Goal: Transaction & Acquisition: Purchase product/service

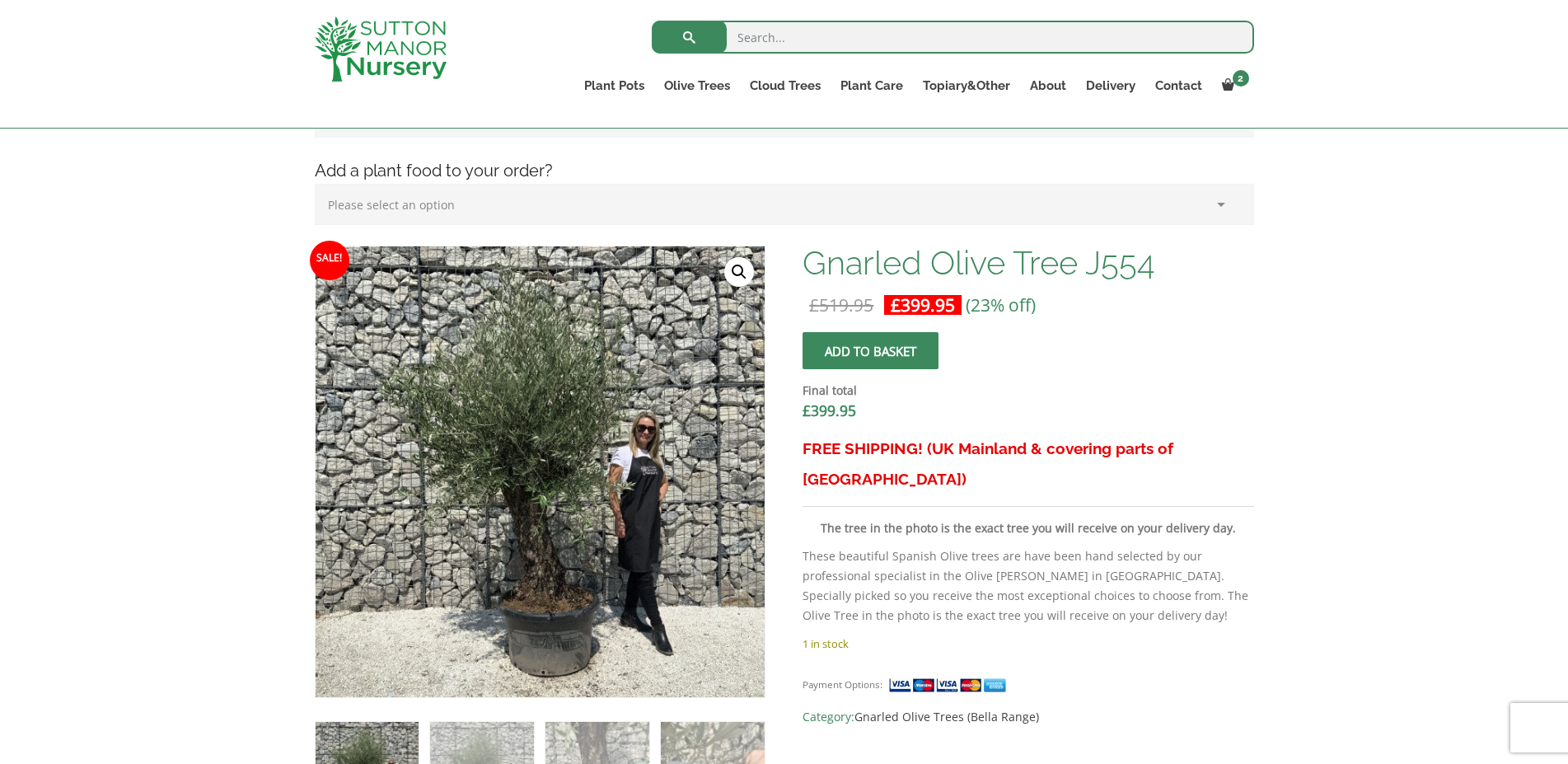
scroll to position [643, 0]
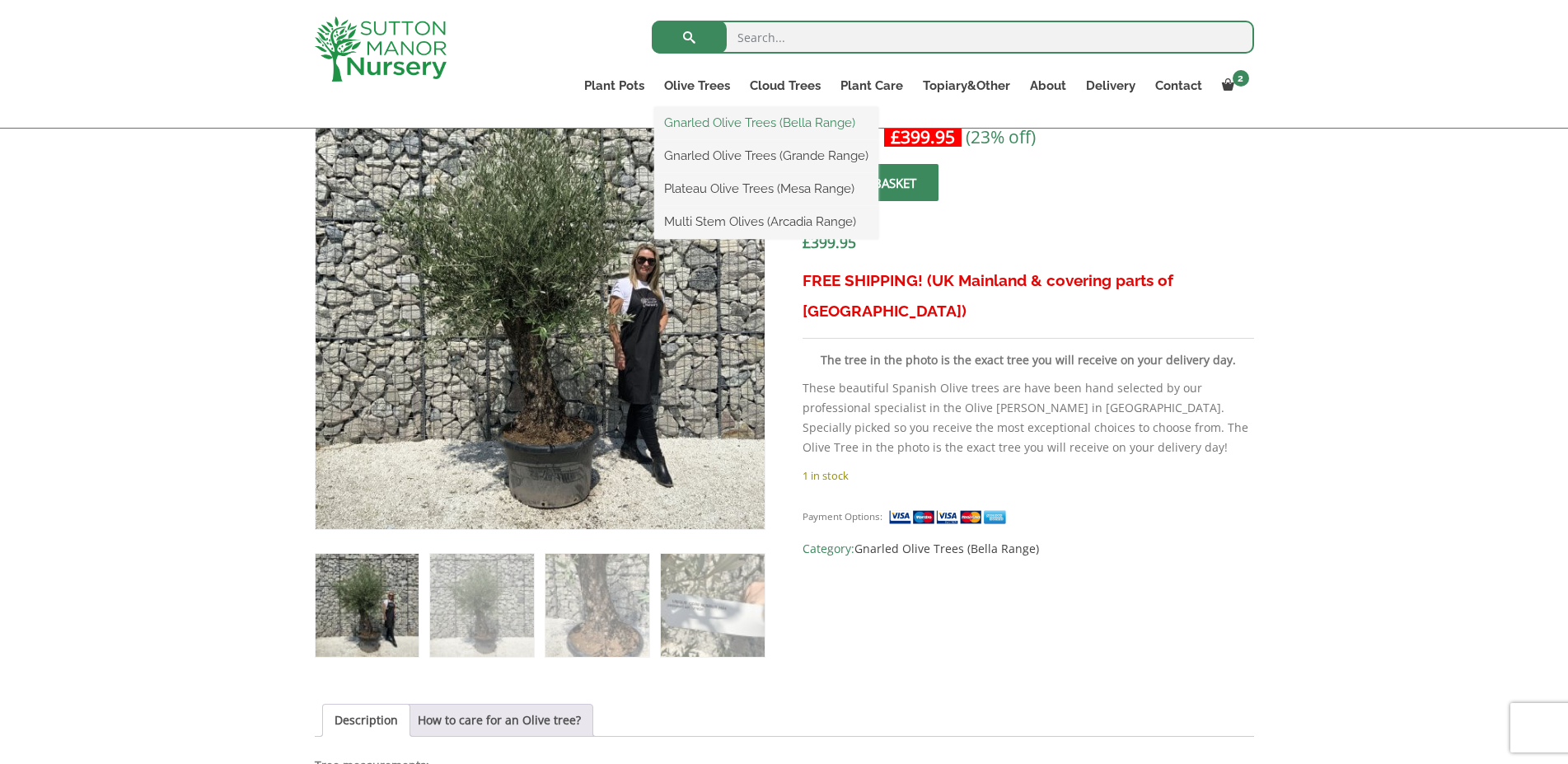
click at [726, 124] on link "Gnarled Olive Trees (Bella Range)" at bounding box center [765, 122] width 224 height 24
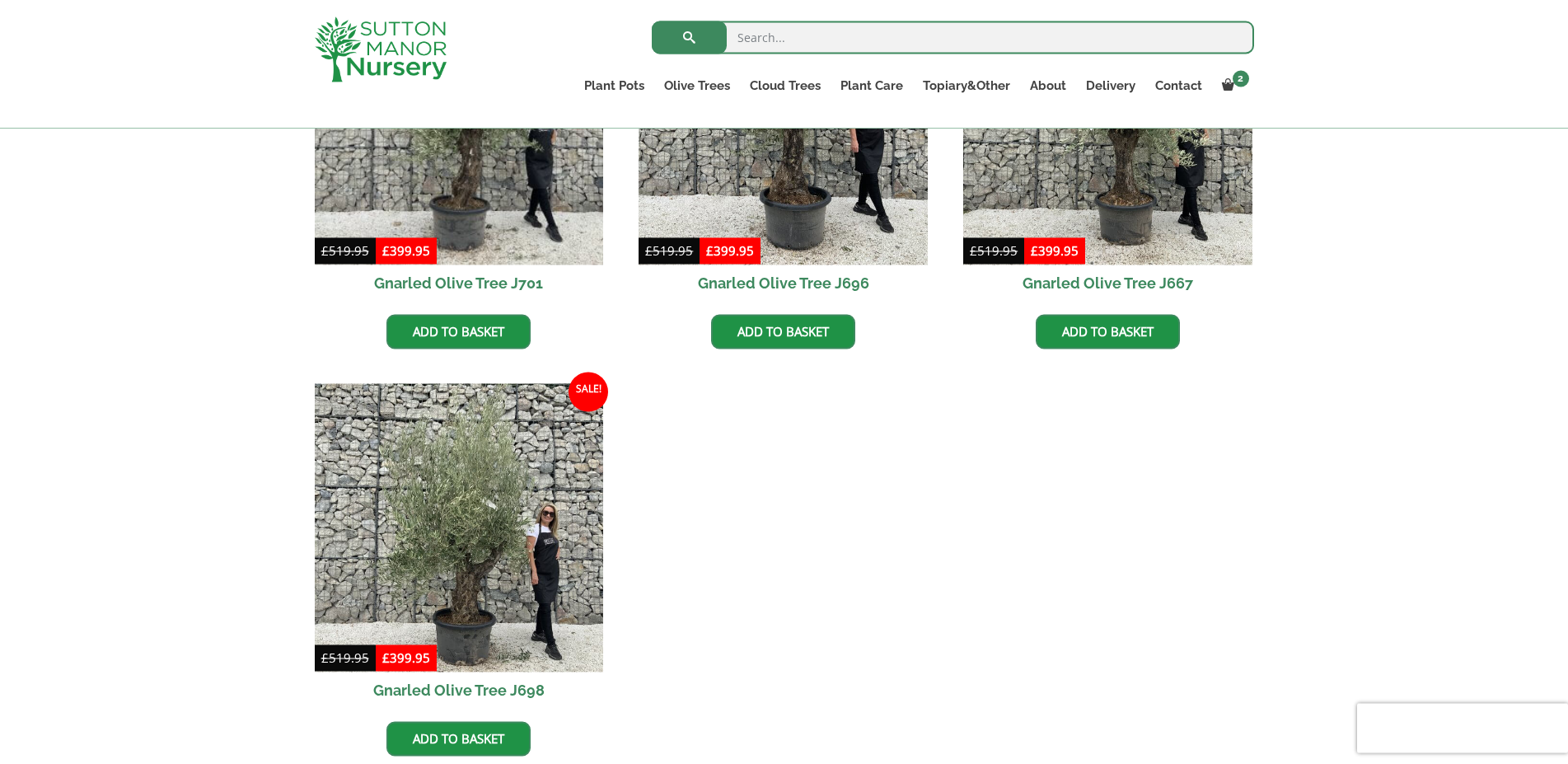
scroll to position [643, 0]
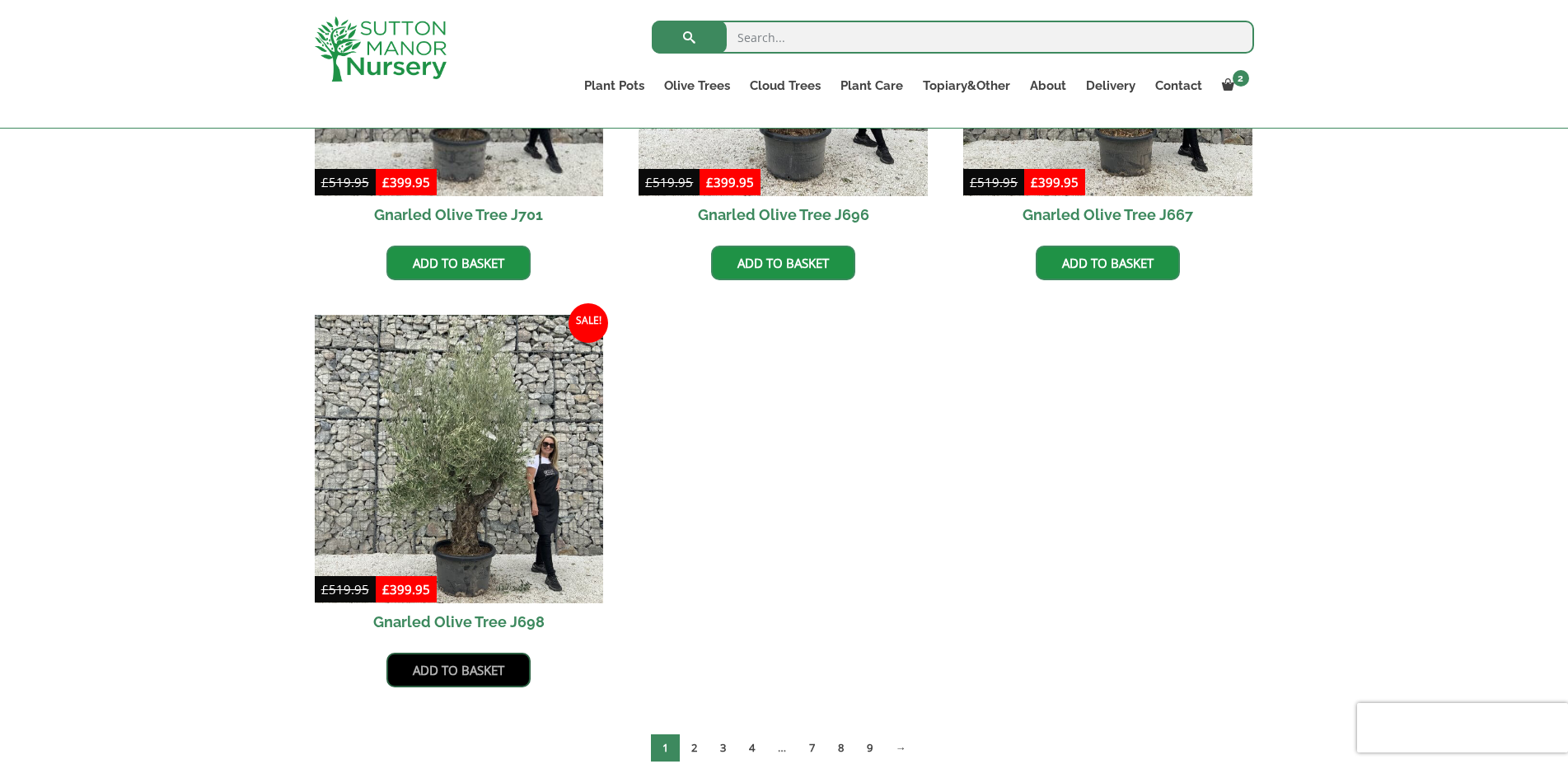
click at [450, 678] on link "Add to basket" at bounding box center [458, 671] width 144 height 34
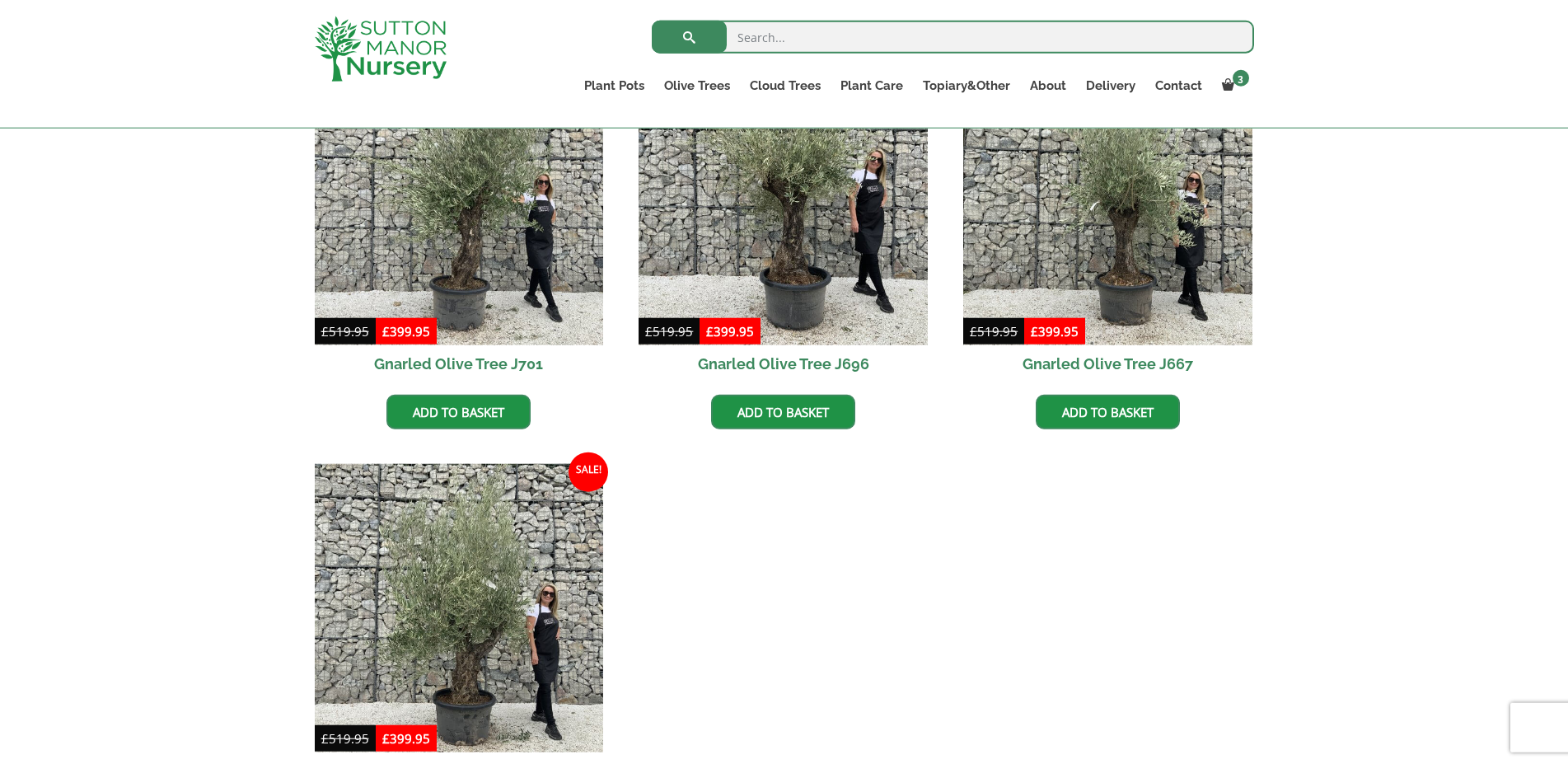
scroll to position [504, 0]
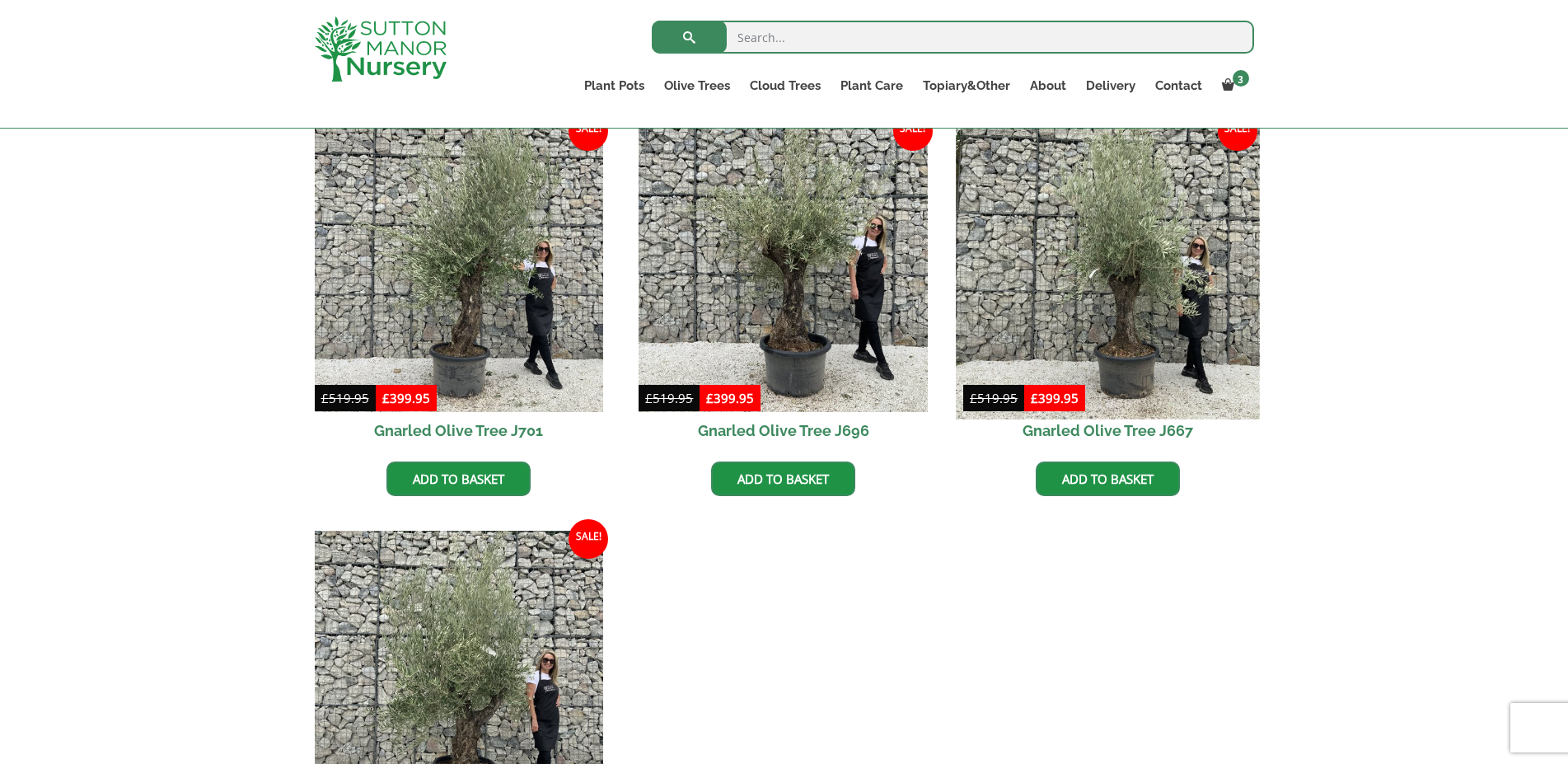
click at [1135, 284] on img at bounding box center [1107, 267] width 303 height 303
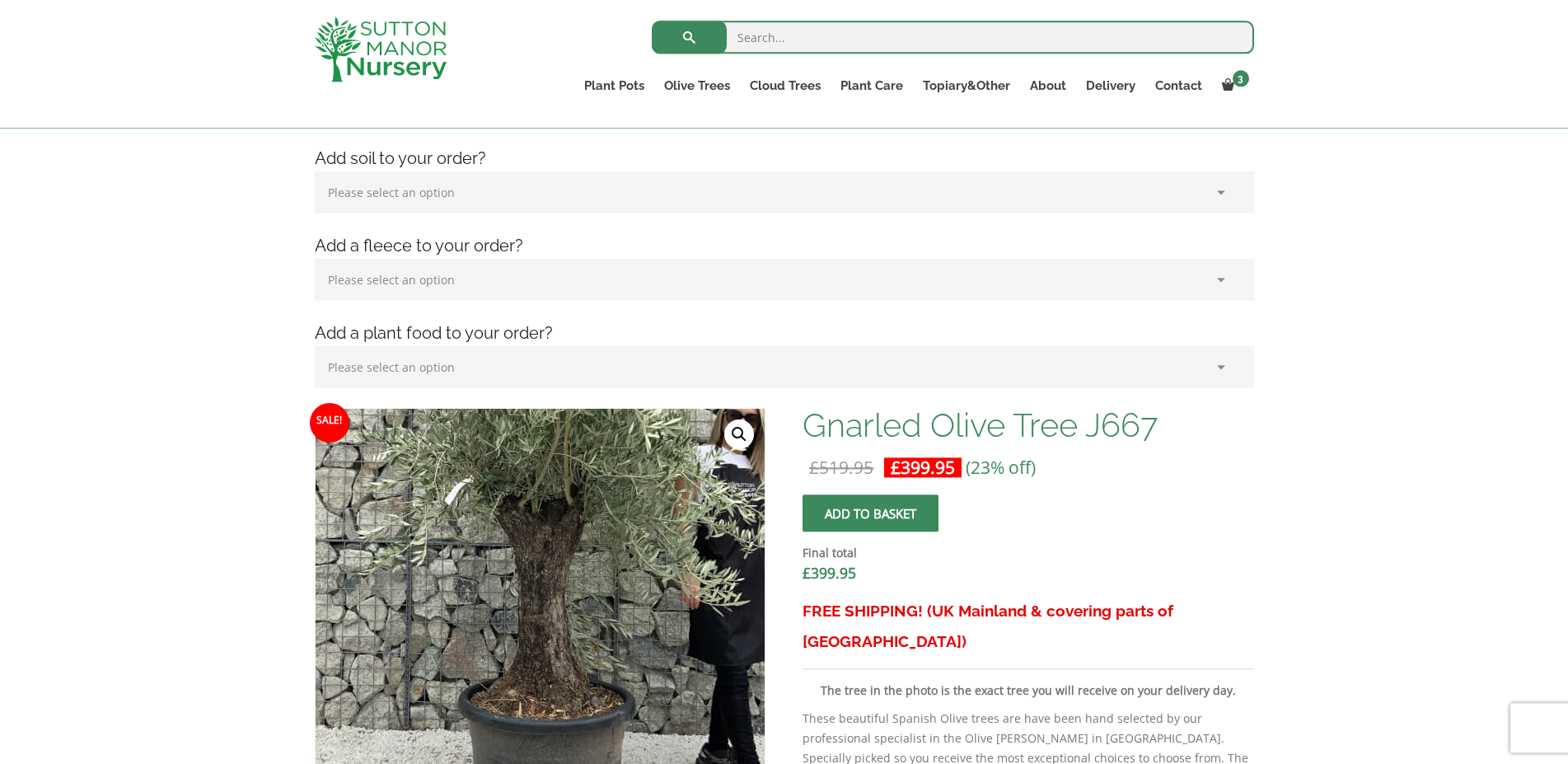
scroll to position [168, 0]
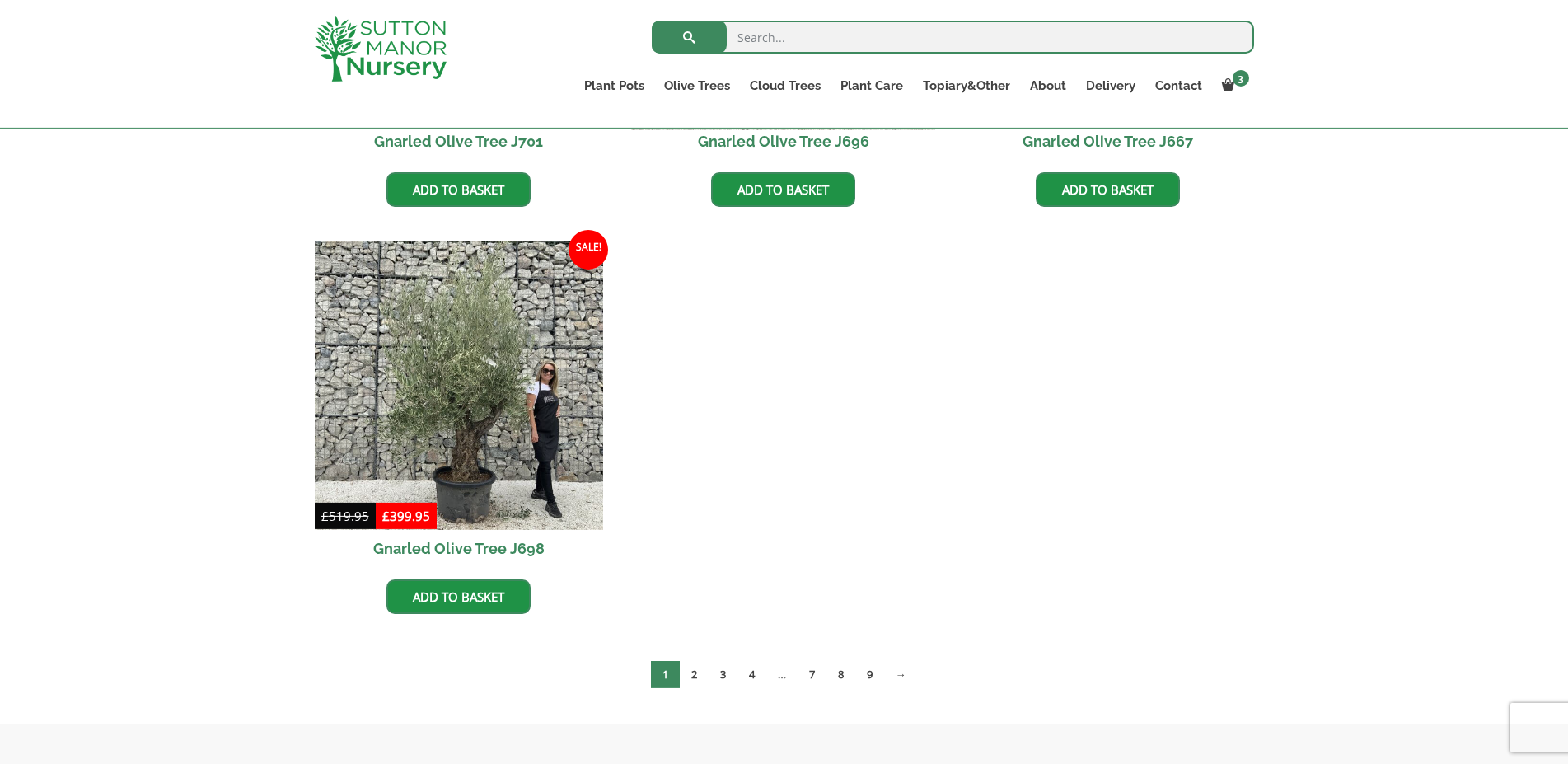
scroll to position [979, 0]
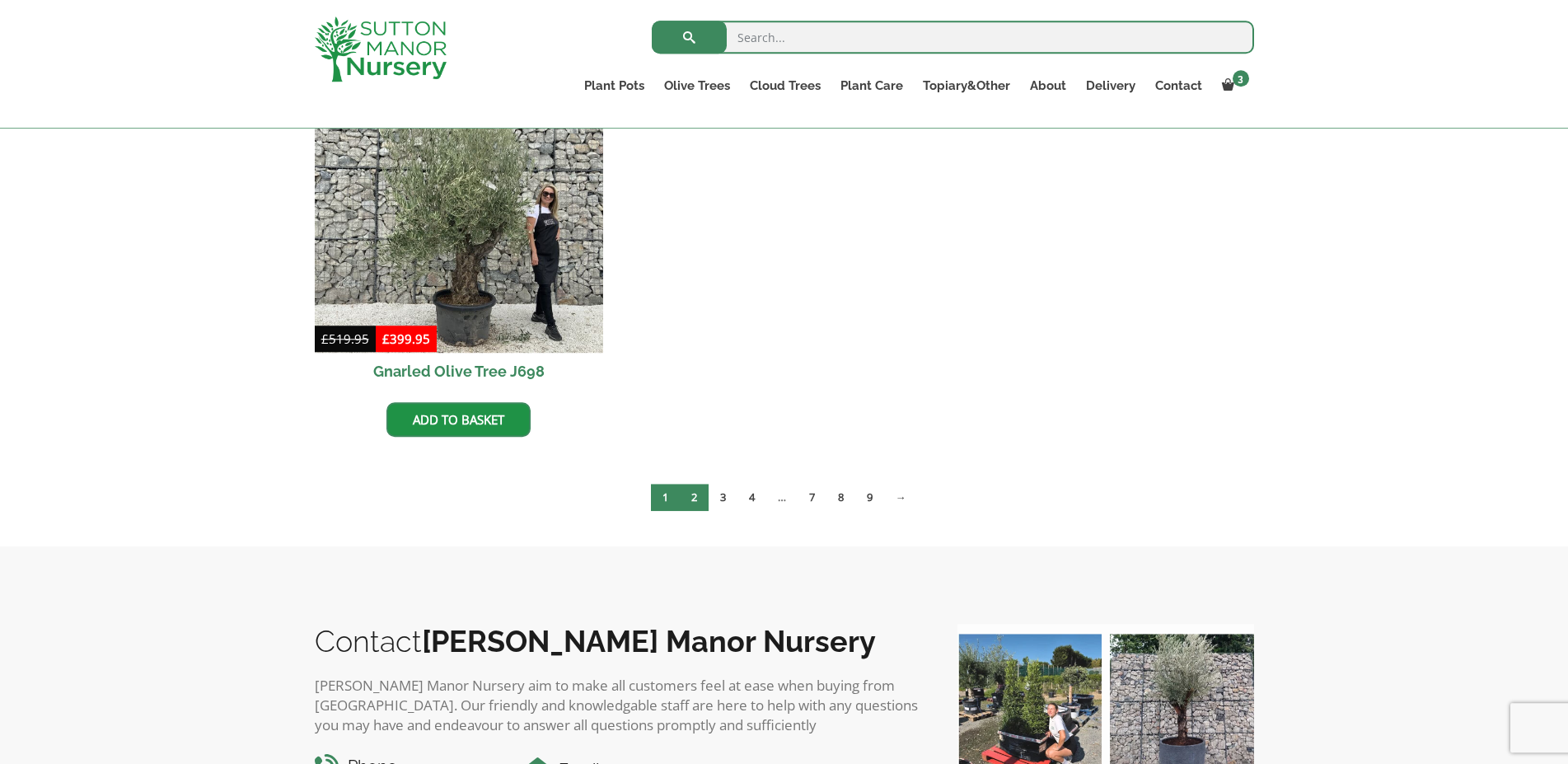
click at [691, 497] on link "2" at bounding box center [695, 497] width 29 height 27
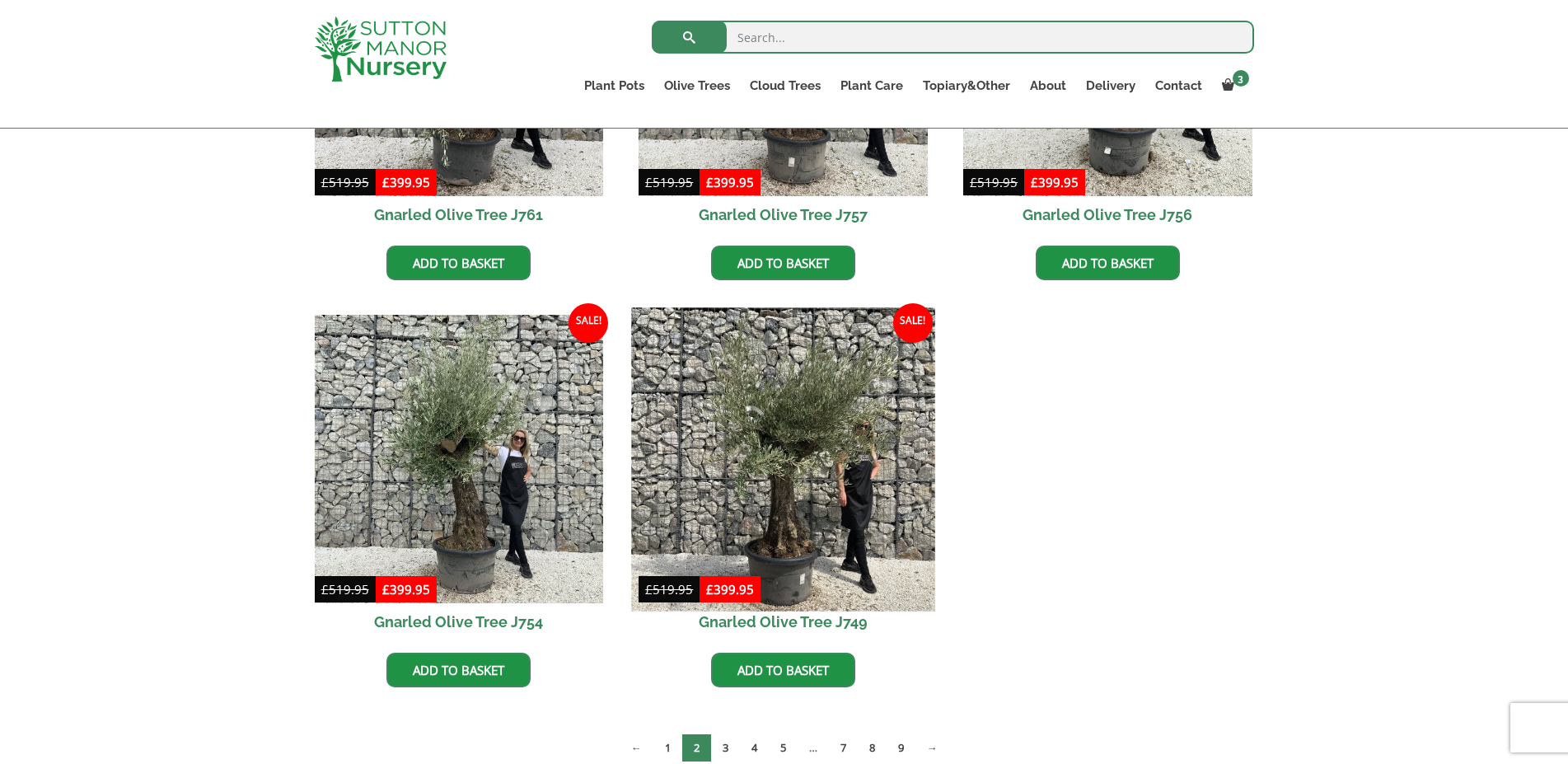
scroll to position [811, 0]
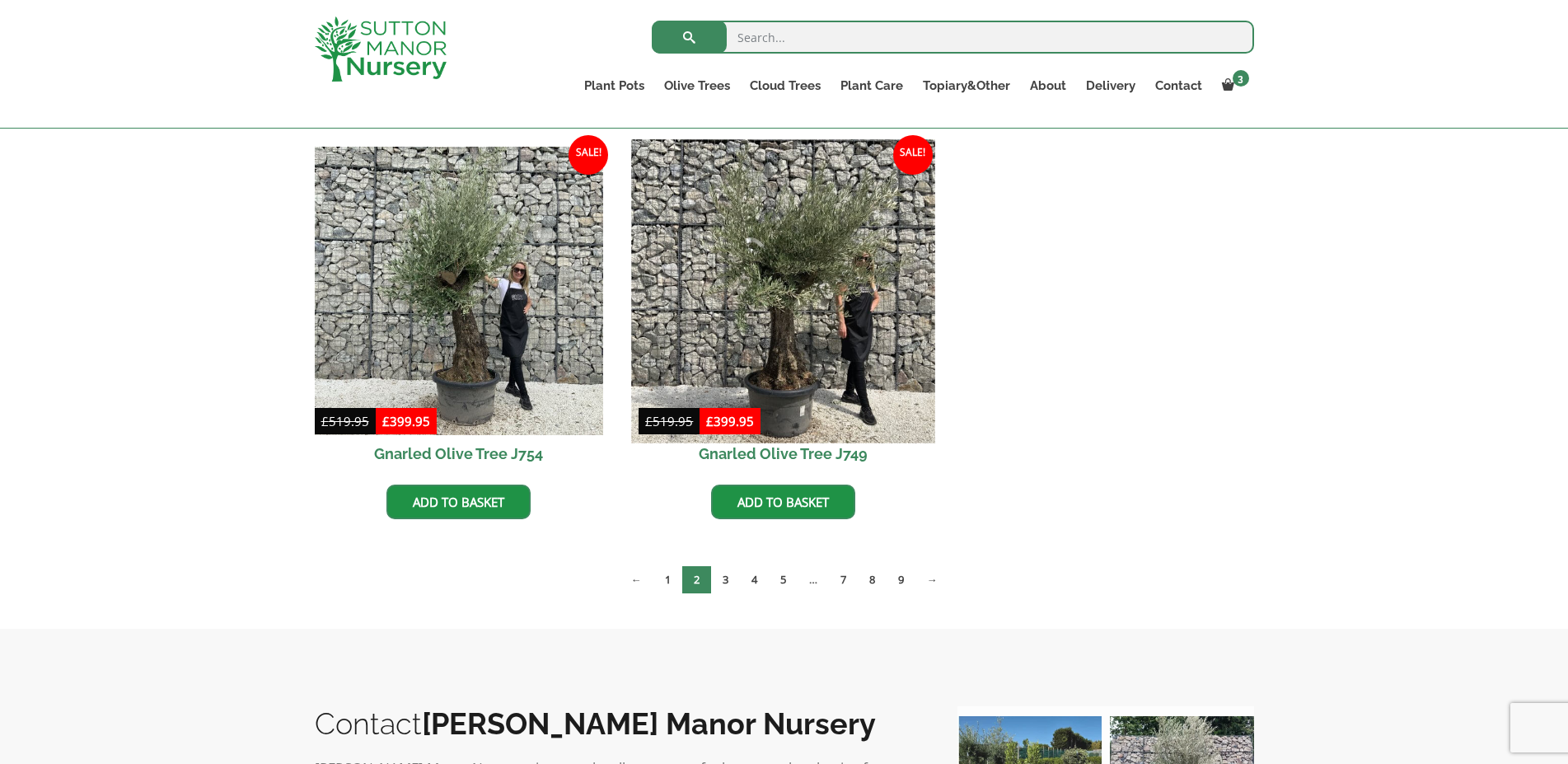
click at [789, 338] on img at bounding box center [784, 291] width 303 height 303
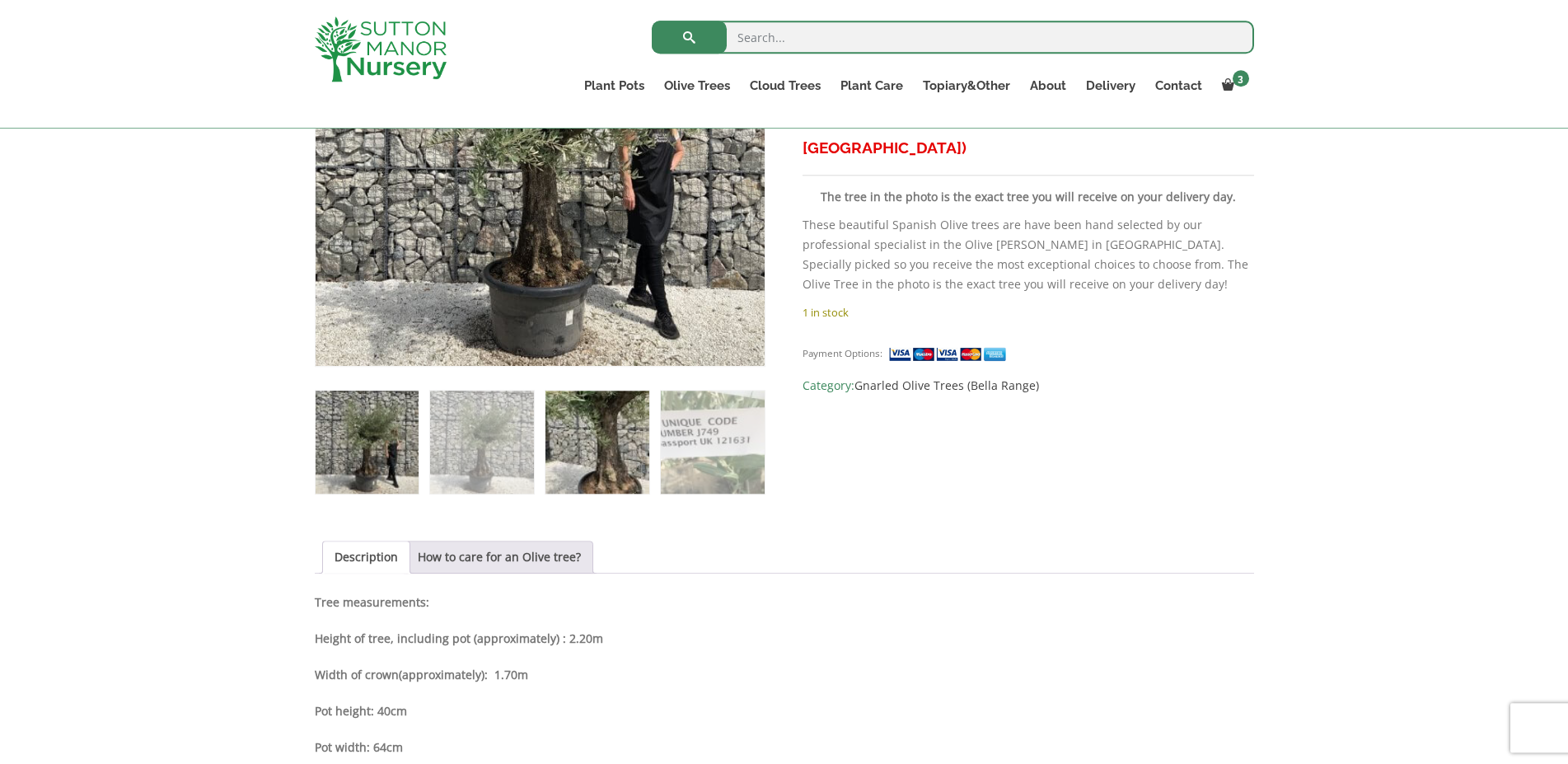
scroll to position [672, 0]
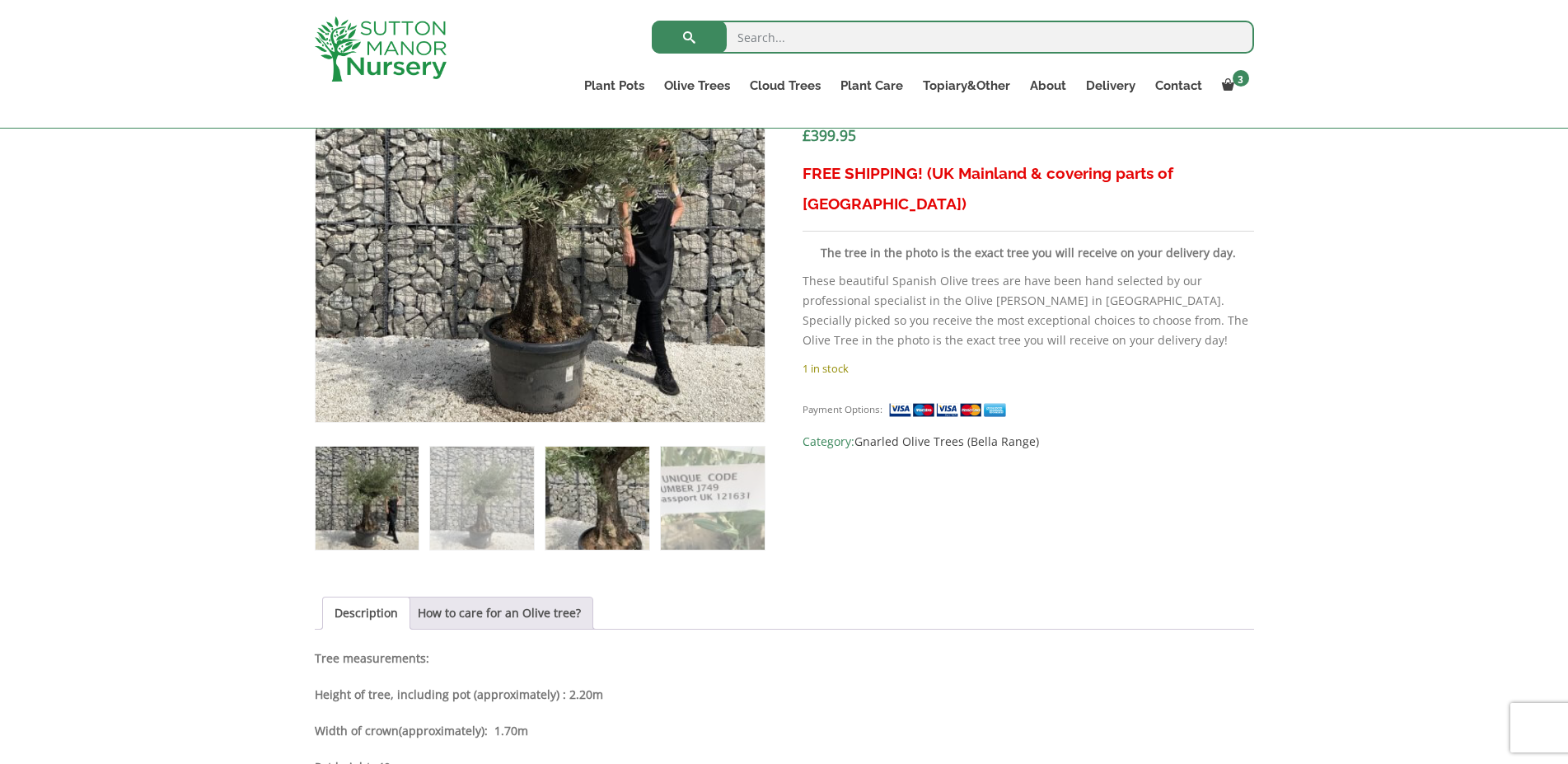
click at [599, 495] on img at bounding box center [597, 498] width 103 height 103
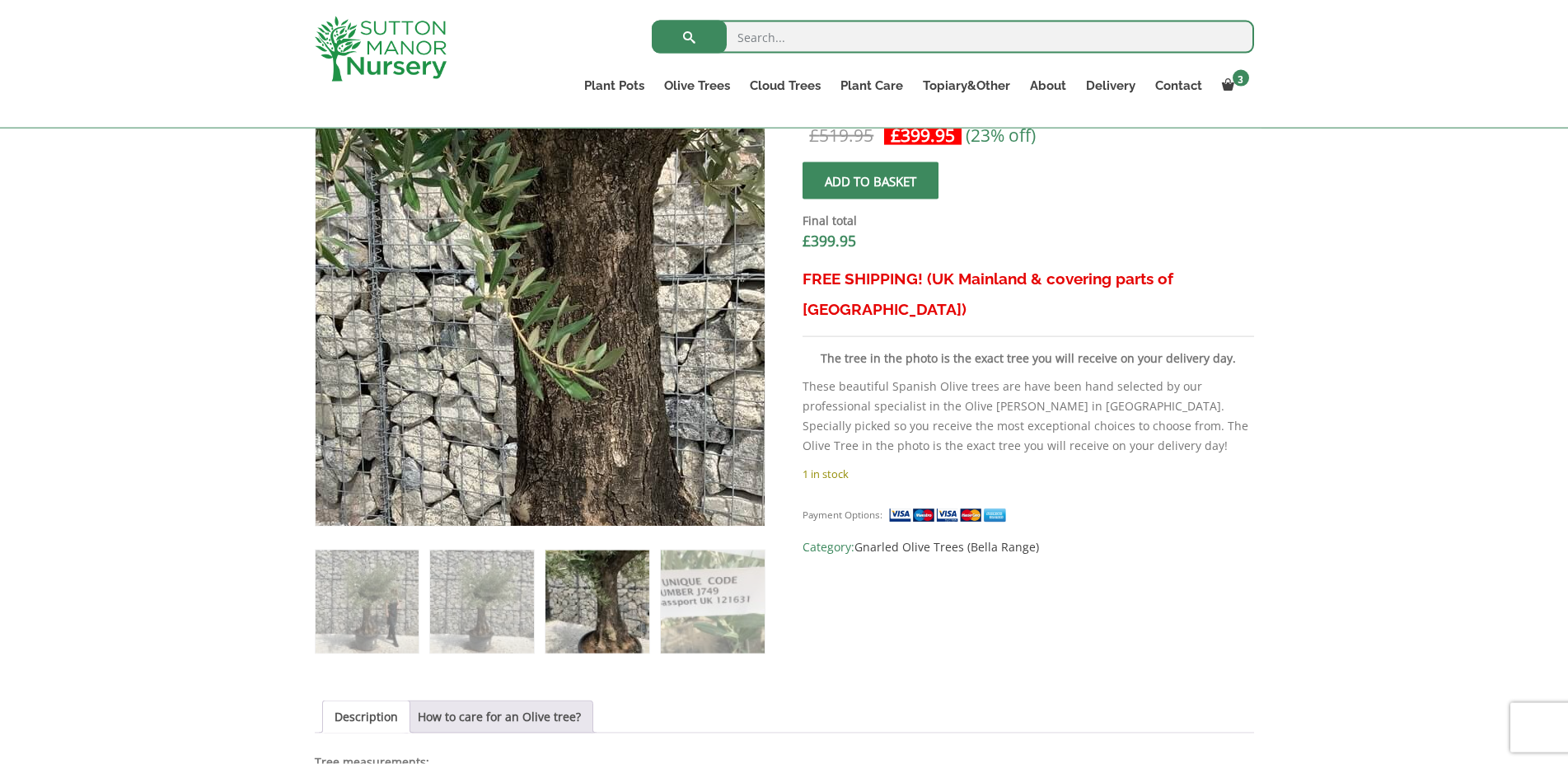
scroll to position [504, 0]
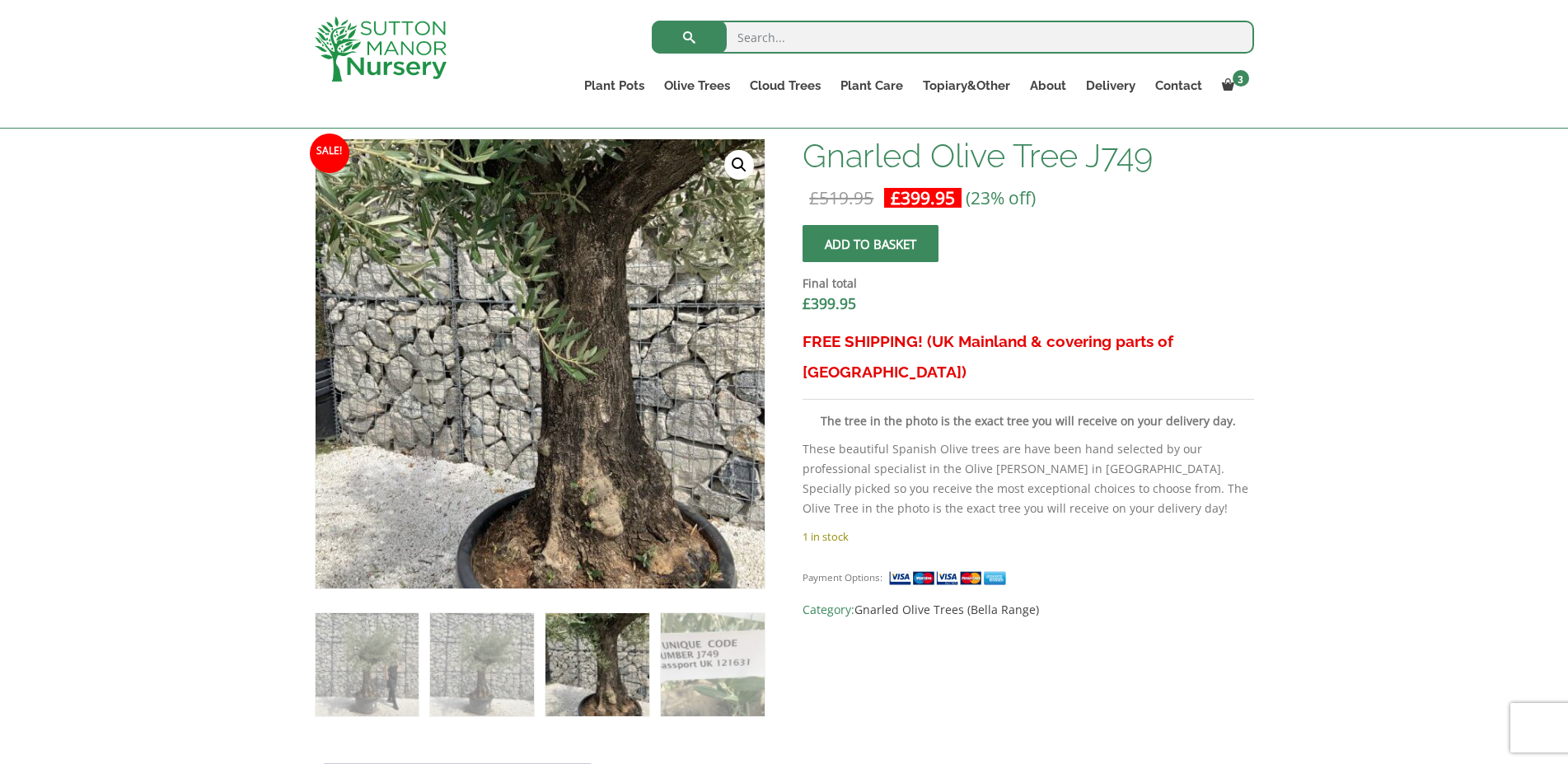
click at [840, 249] on button "Add to basket" at bounding box center [871, 243] width 136 height 37
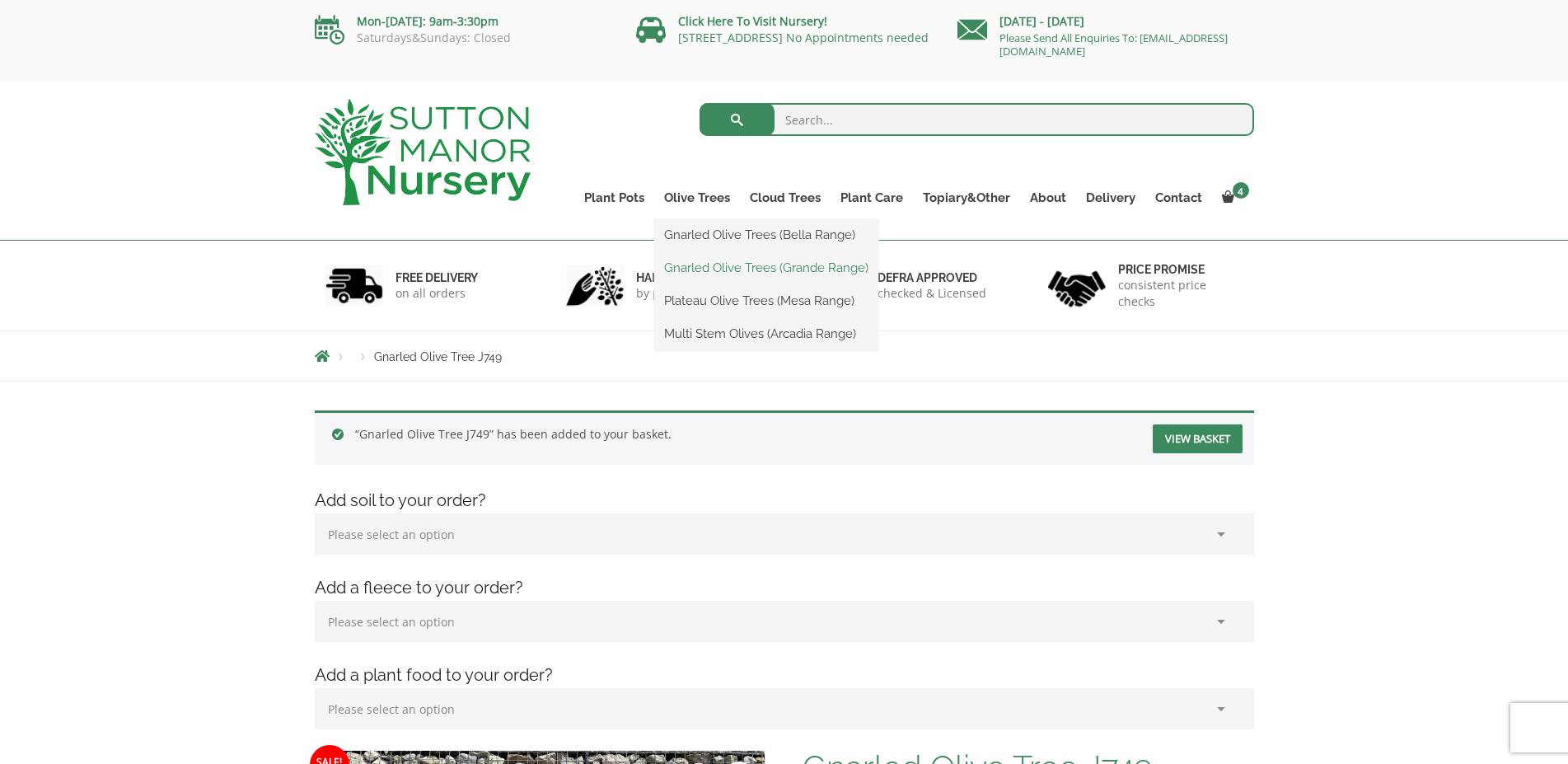
click at [710, 263] on link "Gnarled Olive Trees (Grande Range)" at bounding box center [765, 268] width 224 height 24
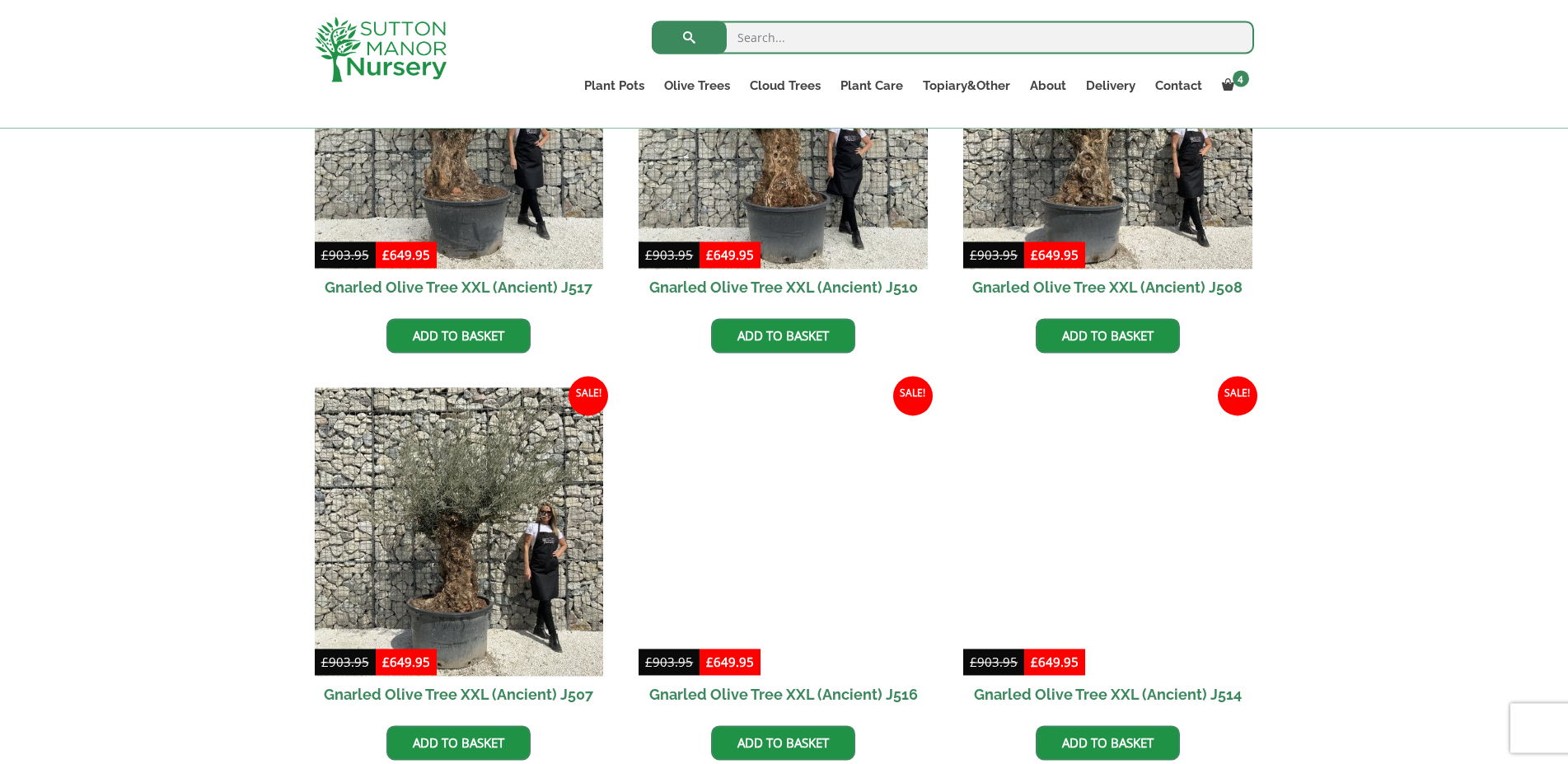
scroll to position [1316, 0]
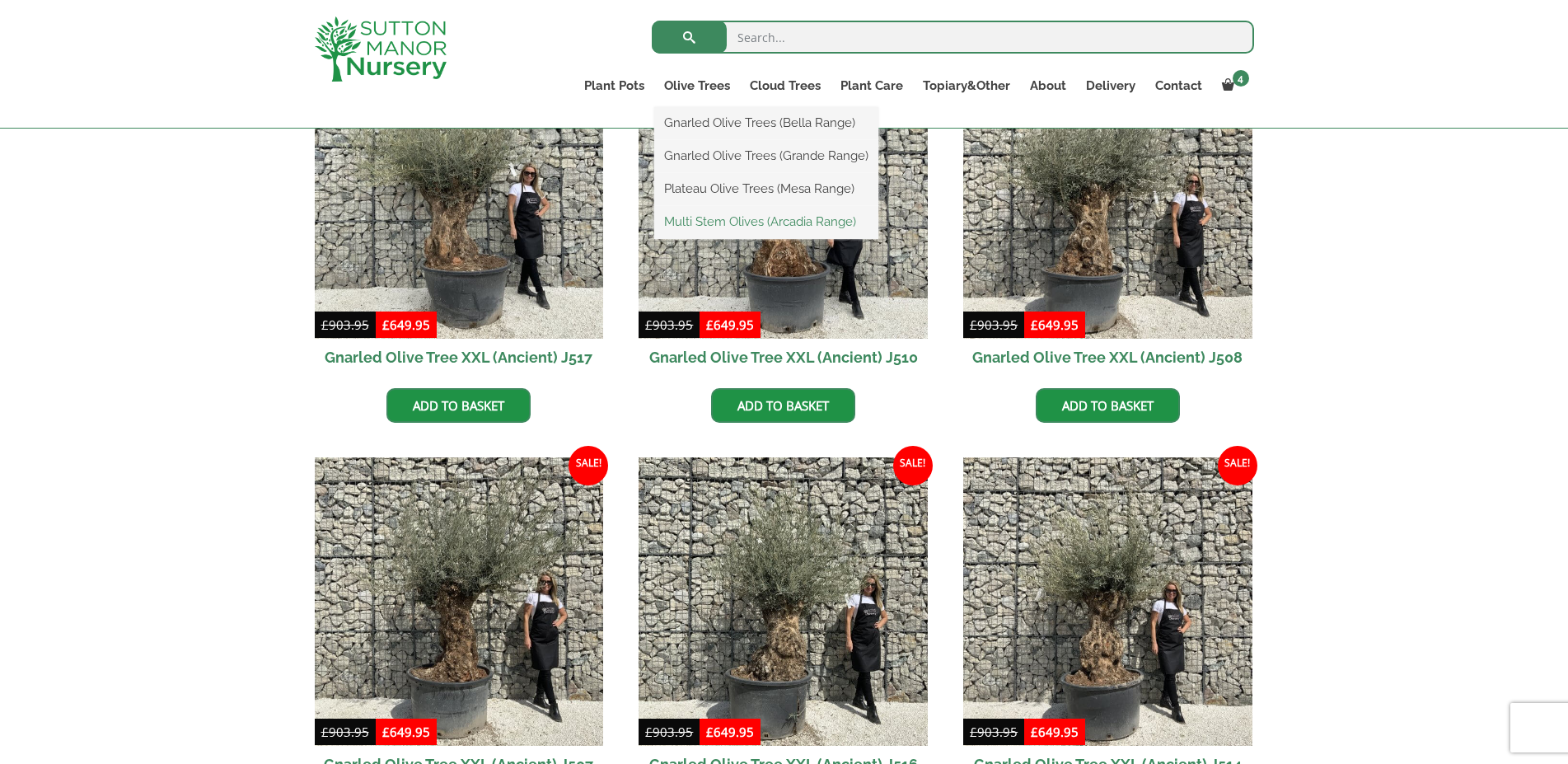
click at [710, 219] on link "Multi Stem Olives (Arcadia Range)" at bounding box center [765, 221] width 224 height 24
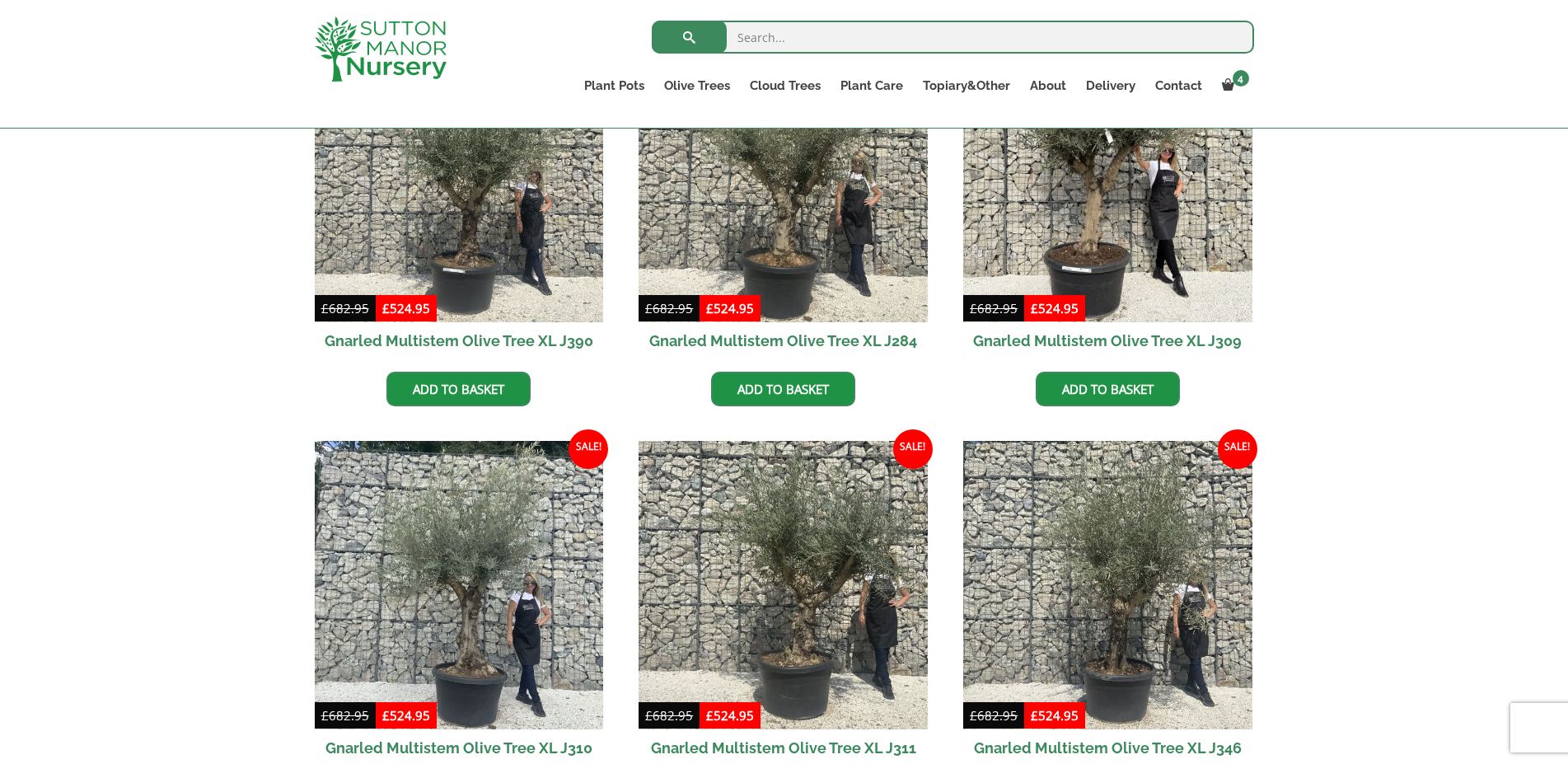
scroll to position [979, 0]
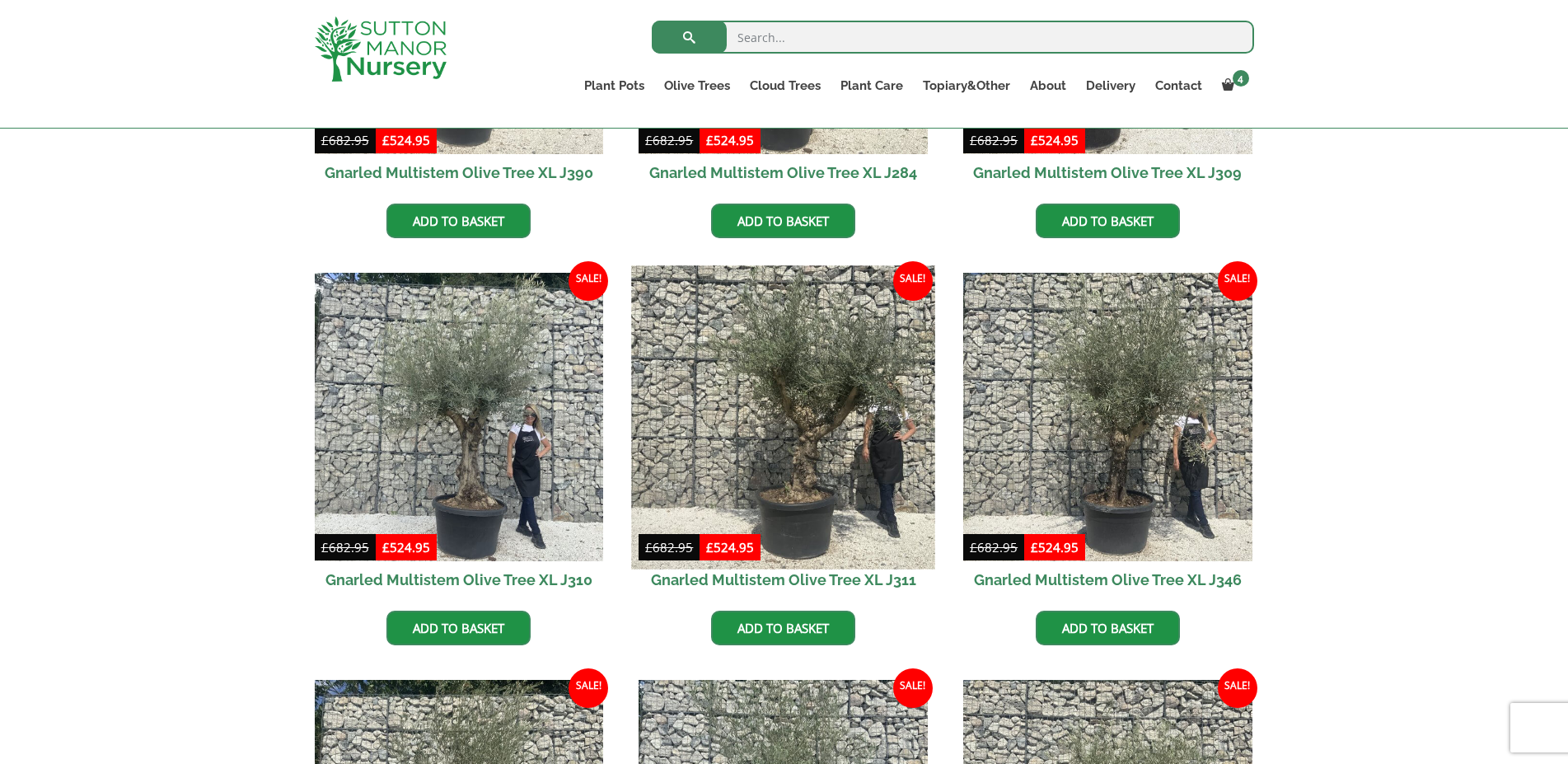
click at [796, 406] on img at bounding box center [784, 417] width 303 height 303
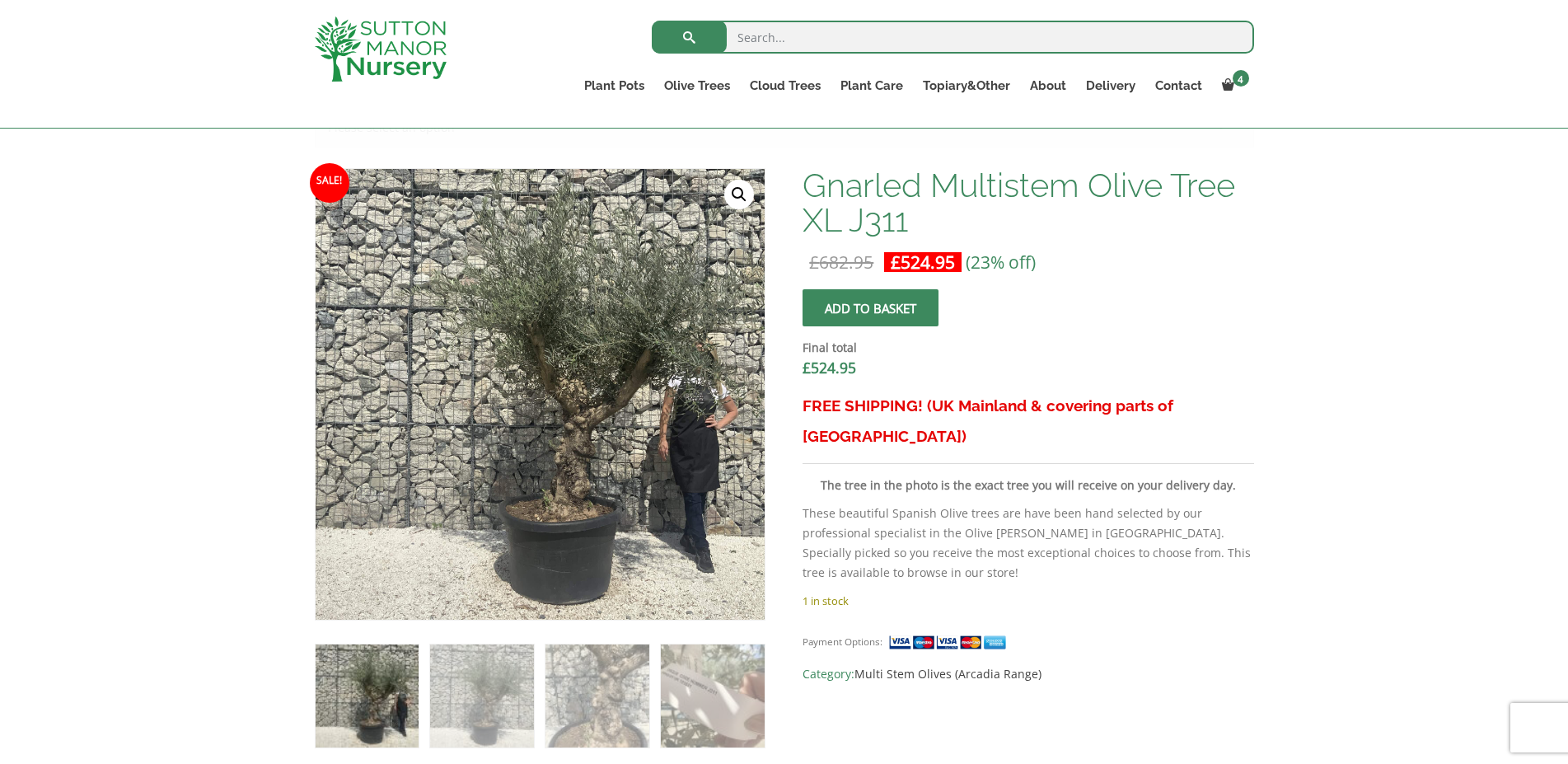
scroll to position [737, 0]
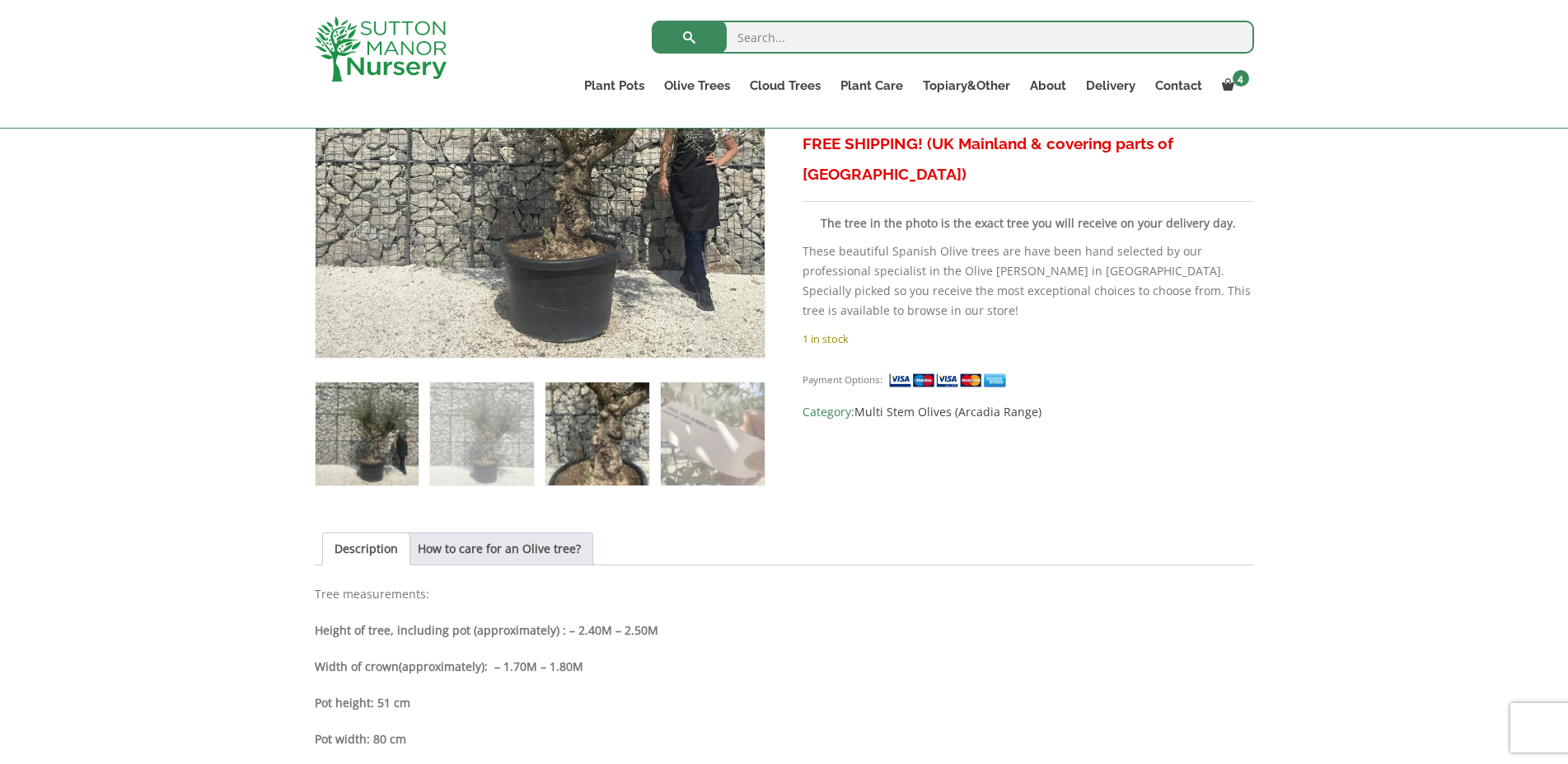
click at [605, 447] on img at bounding box center [597, 435] width 103 height 103
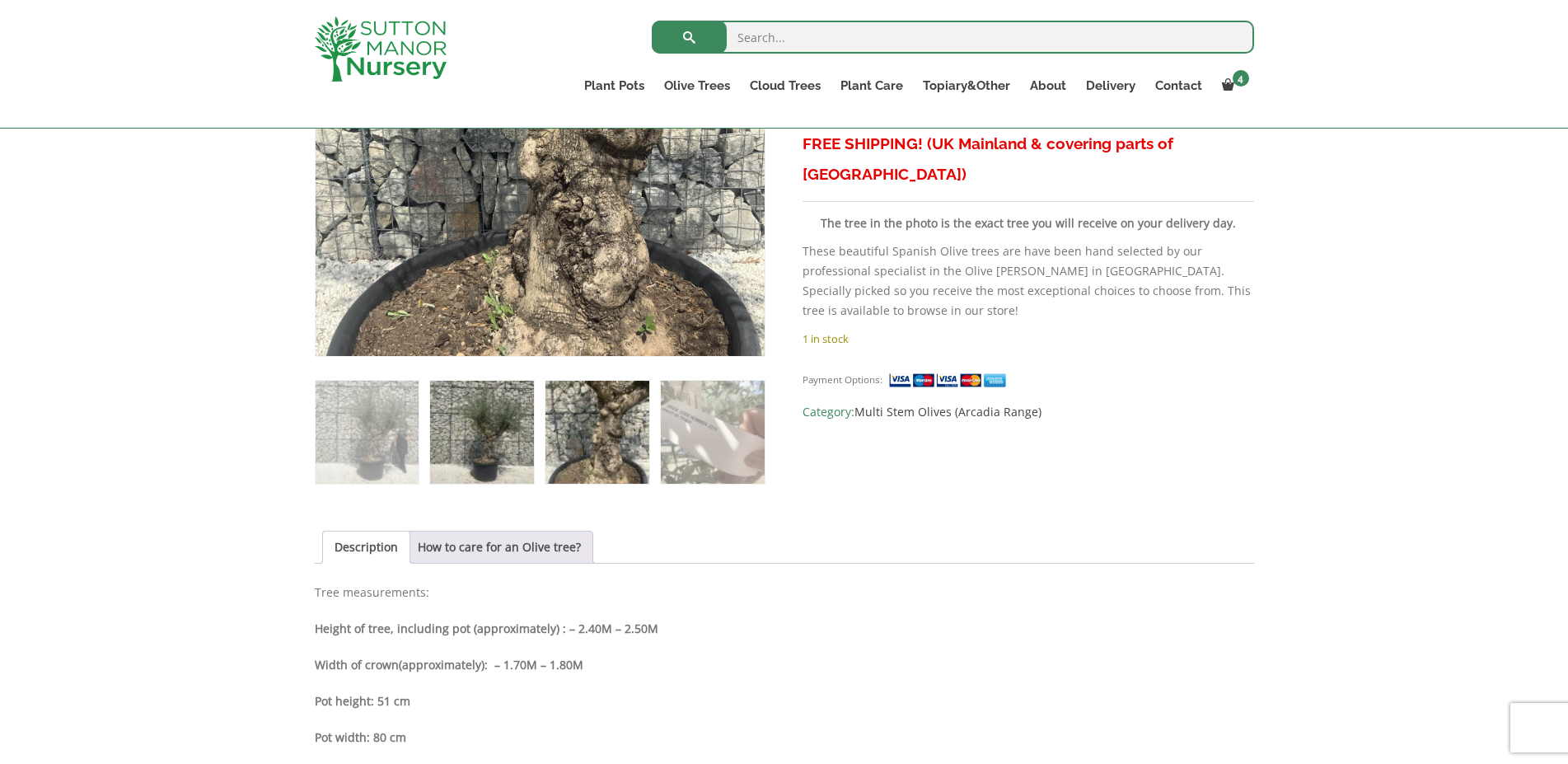
click at [491, 442] on img at bounding box center [482, 433] width 103 height 103
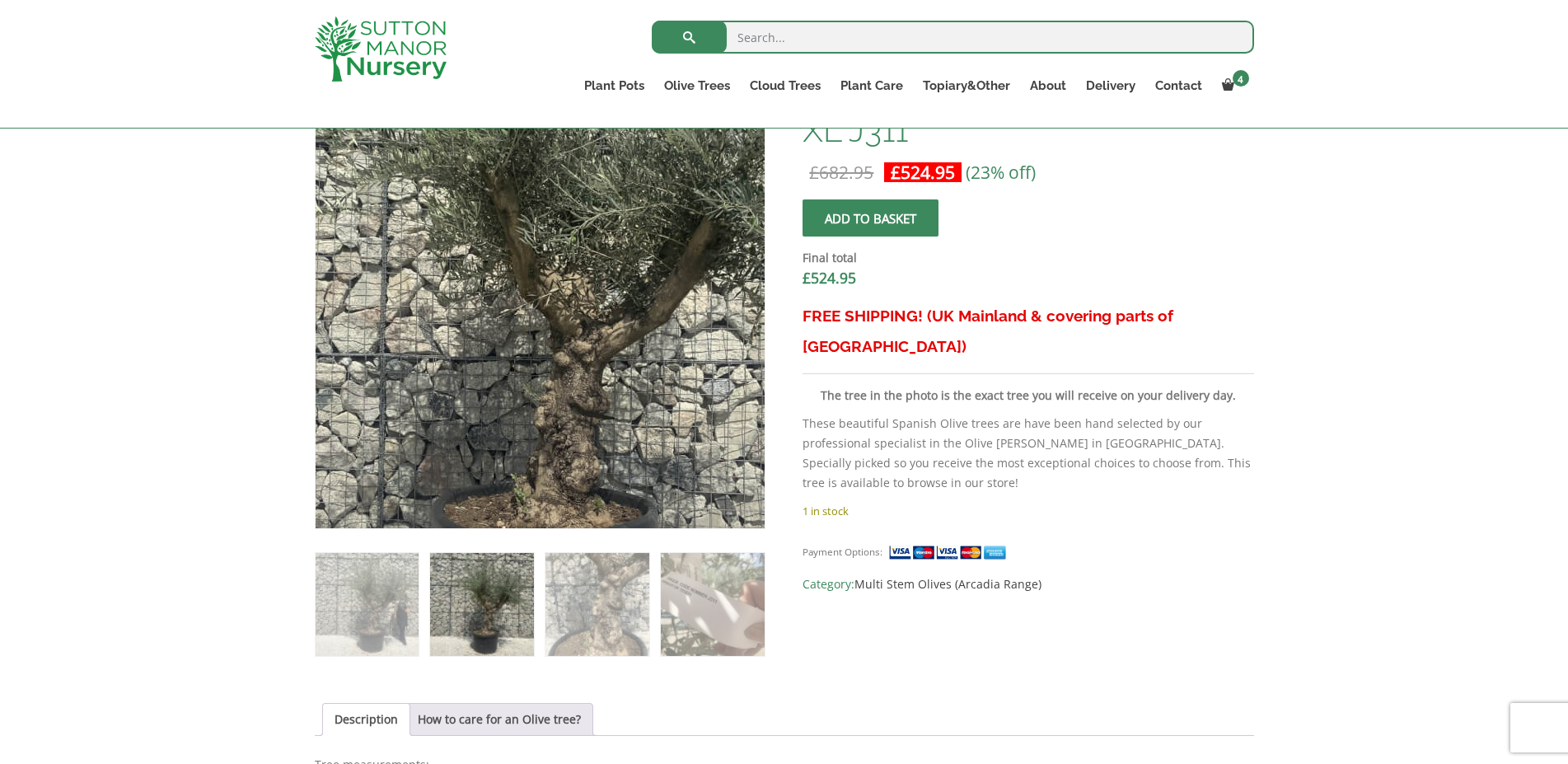
scroll to position [401, 0]
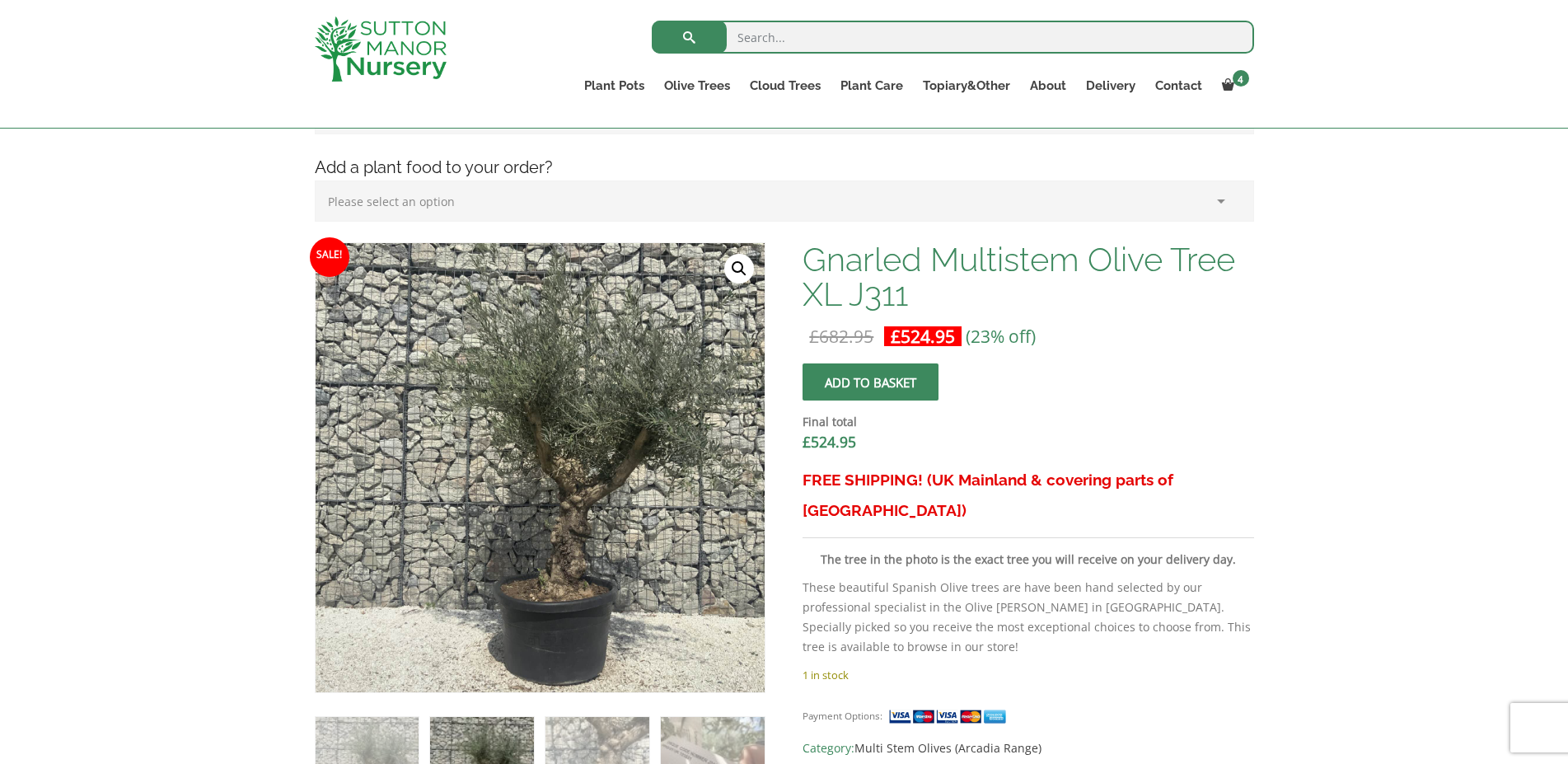
click at [874, 385] on button "Add to basket" at bounding box center [871, 382] width 136 height 37
